Goal: Task Accomplishment & Management: Use online tool/utility

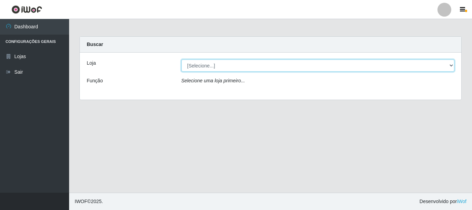
click at [451, 61] on select "[Selecione...] [GEOGRAPHIC_DATA] [GEOGRAPHIC_DATA]" at bounding box center [317, 65] width 273 height 12
select select "64"
click at [181, 59] on select "[Selecione...] [GEOGRAPHIC_DATA] [GEOGRAPHIC_DATA]" at bounding box center [317, 65] width 273 height 12
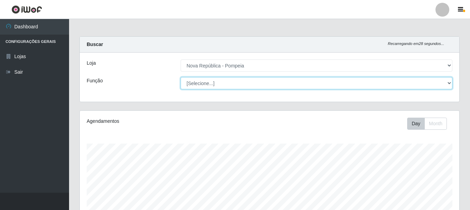
click at [450, 83] on select "[Selecione...] Balconista Operador de Caixa Recepcionista Repositor" at bounding box center [317, 83] width 272 height 12
select select "22"
click at [181, 77] on select "[Selecione...] Balconista Operador de Caixa Recepcionista Repositor" at bounding box center [317, 83] width 272 height 12
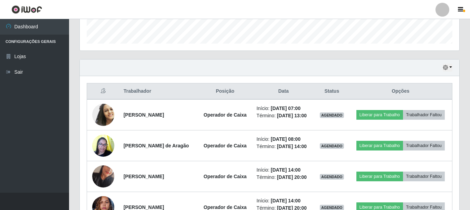
scroll to position [207, 0]
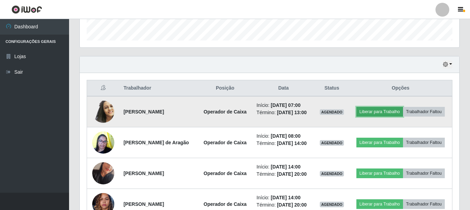
click at [385, 108] on button "Liberar para Trabalho" at bounding box center [379, 112] width 47 height 10
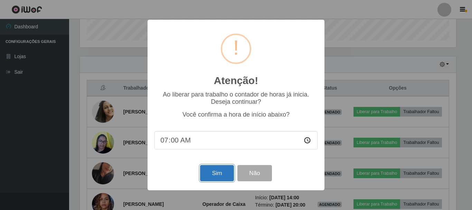
click at [209, 173] on button "Sim" at bounding box center [217, 173] width 34 height 16
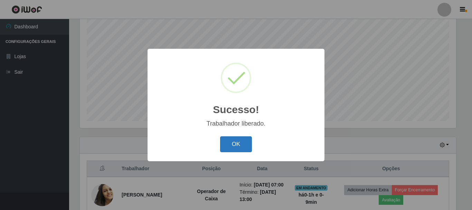
click at [237, 149] on button "OK" at bounding box center [236, 144] width 32 height 16
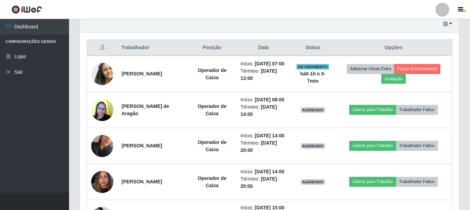
scroll to position [243, 0]
